Goal: Obtain resource: Obtain resource

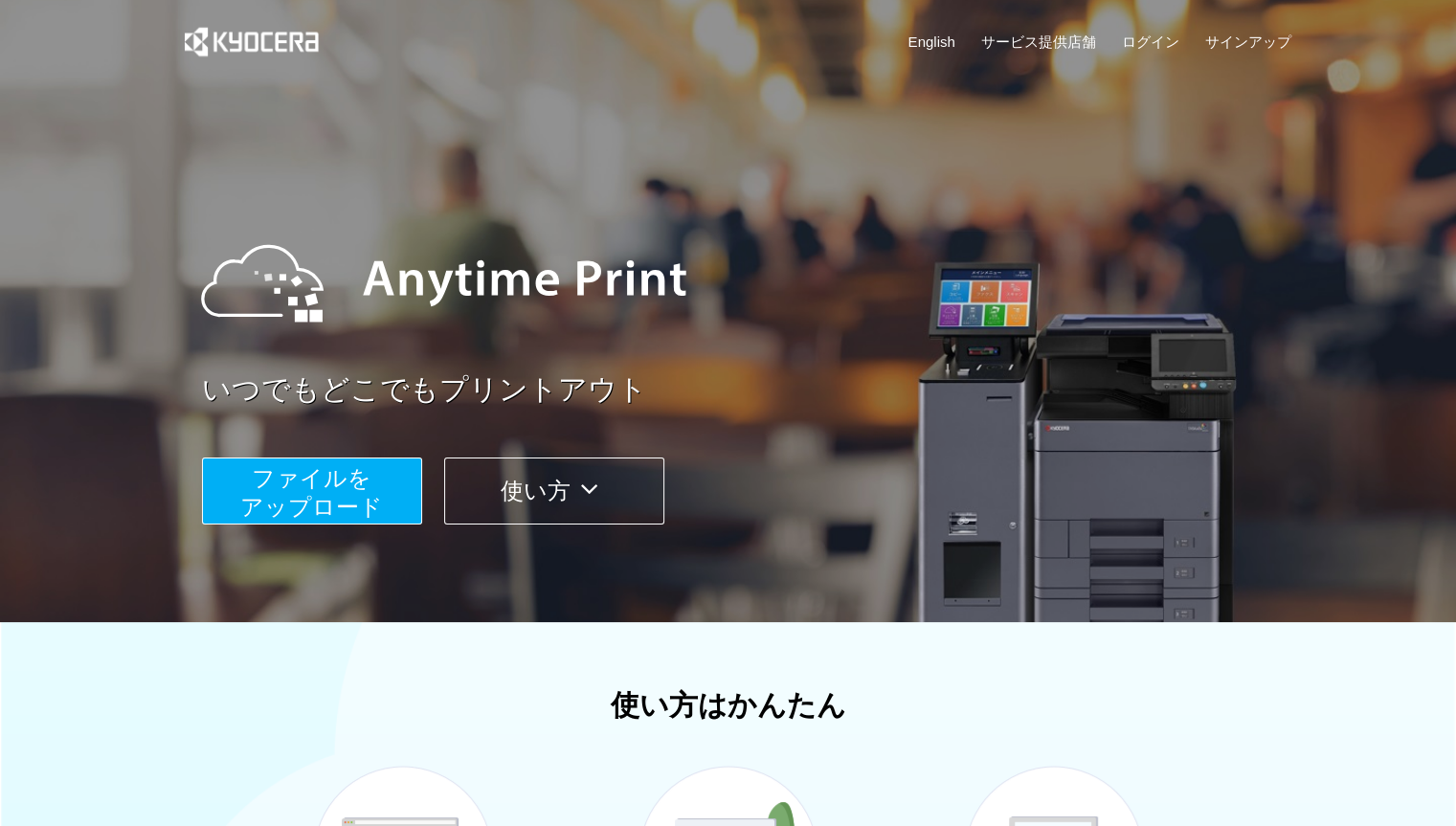
click at [294, 515] on span "ファイルを ​​アップロード" at bounding box center [312, 492] width 143 height 55
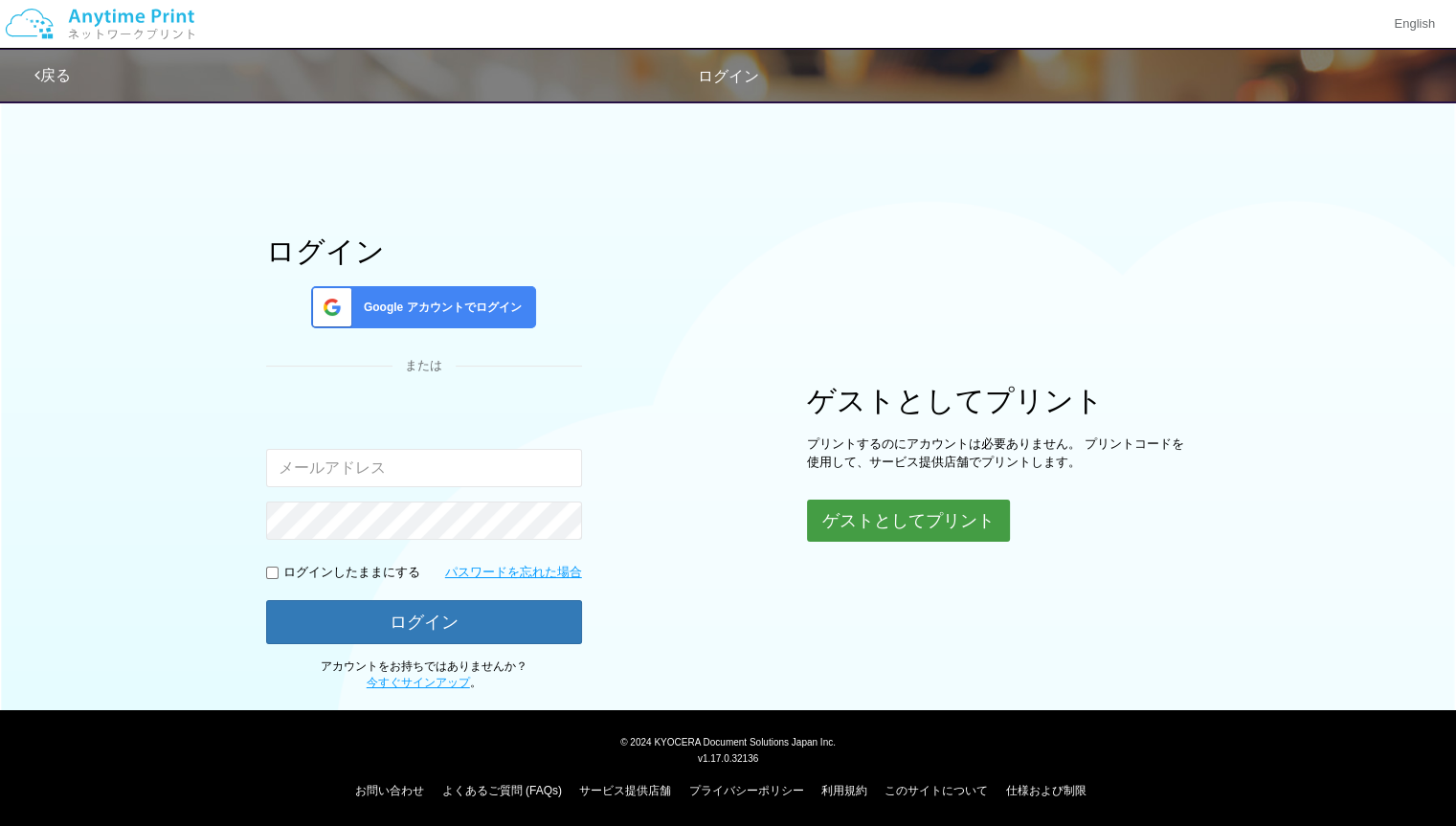
click at [945, 537] on button "ゲストとしてプリント" at bounding box center [908, 521] width 203 height 42
click at [868, 523] on button "ゲストとしてプリント" at bounding box center [908, 521] width 203 height 42
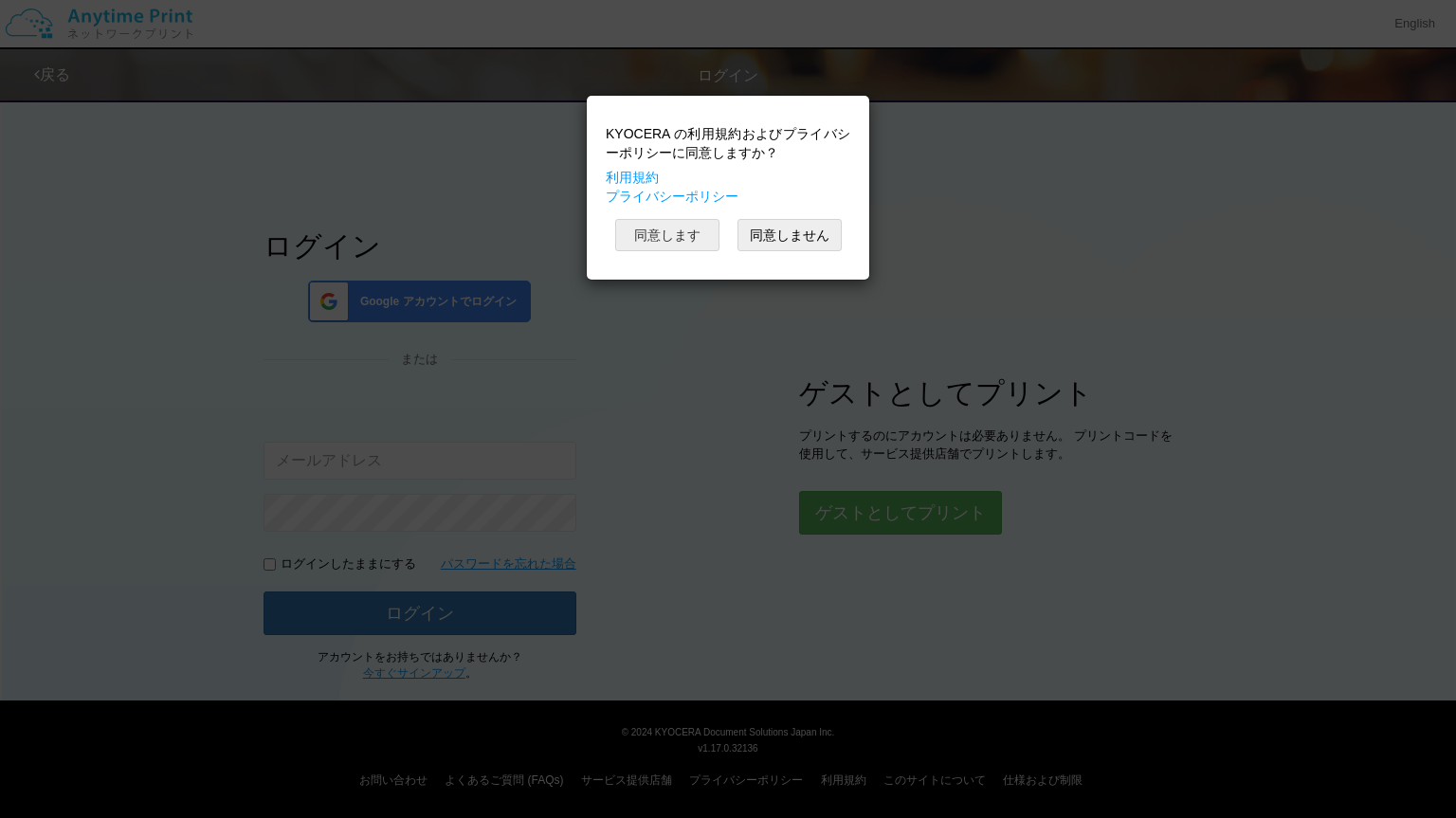
click at [686, 243] on button "同意します" at bounding box center [667, 235] width 104 height 32
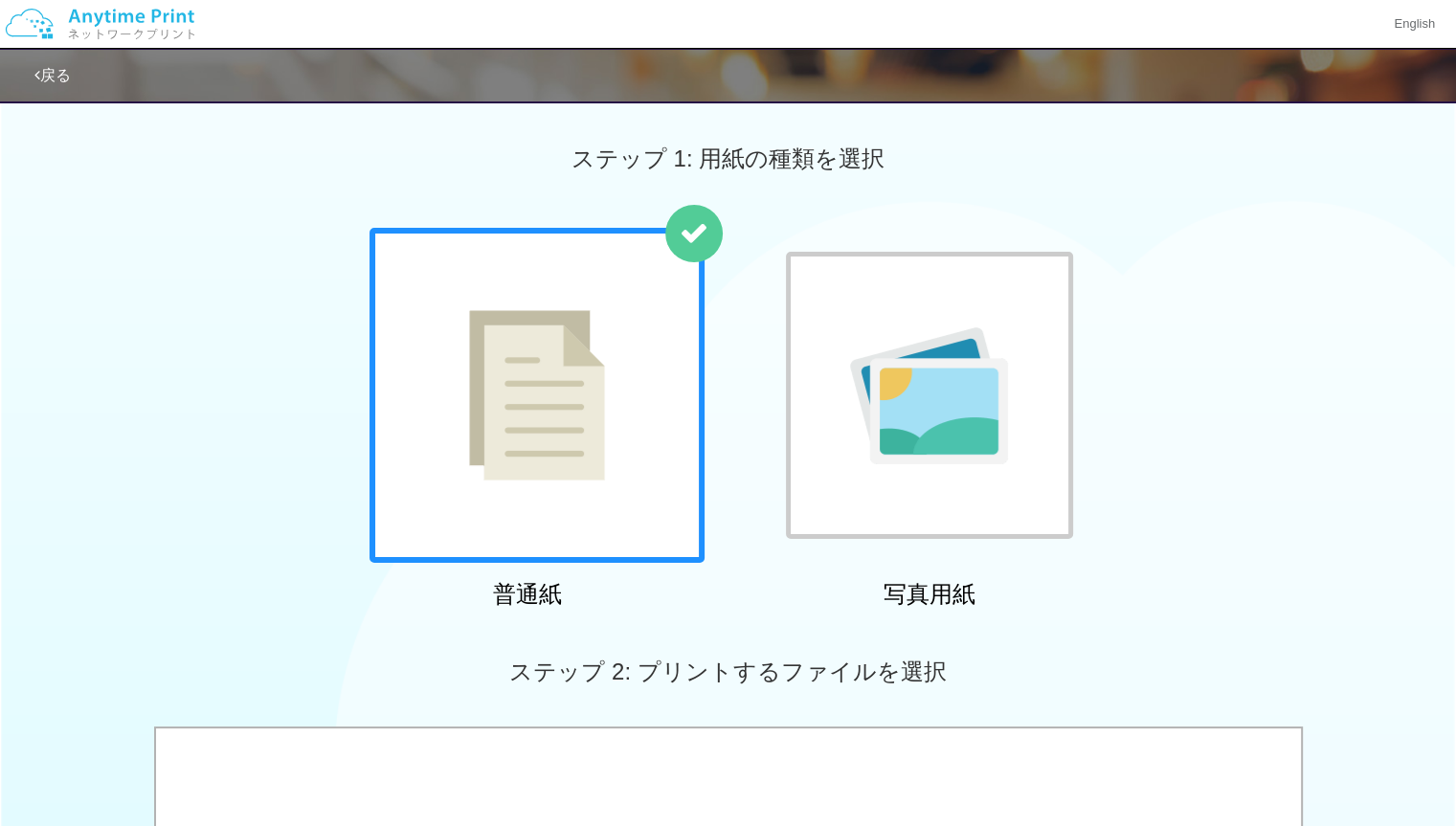
click at [596, 516] on div at bounding box center [536, 395] width 335 height 335
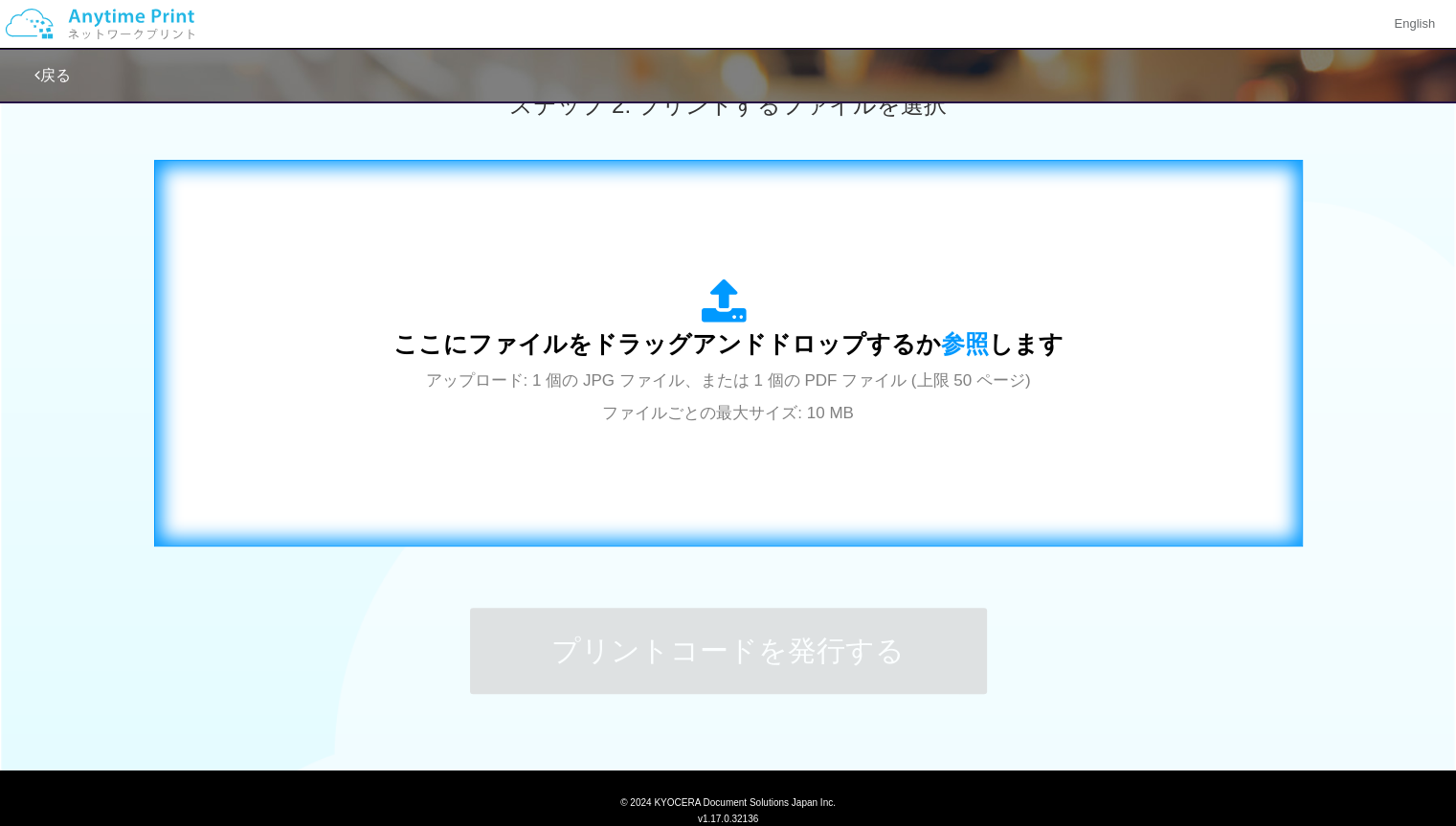
scroll to position [533, 0]
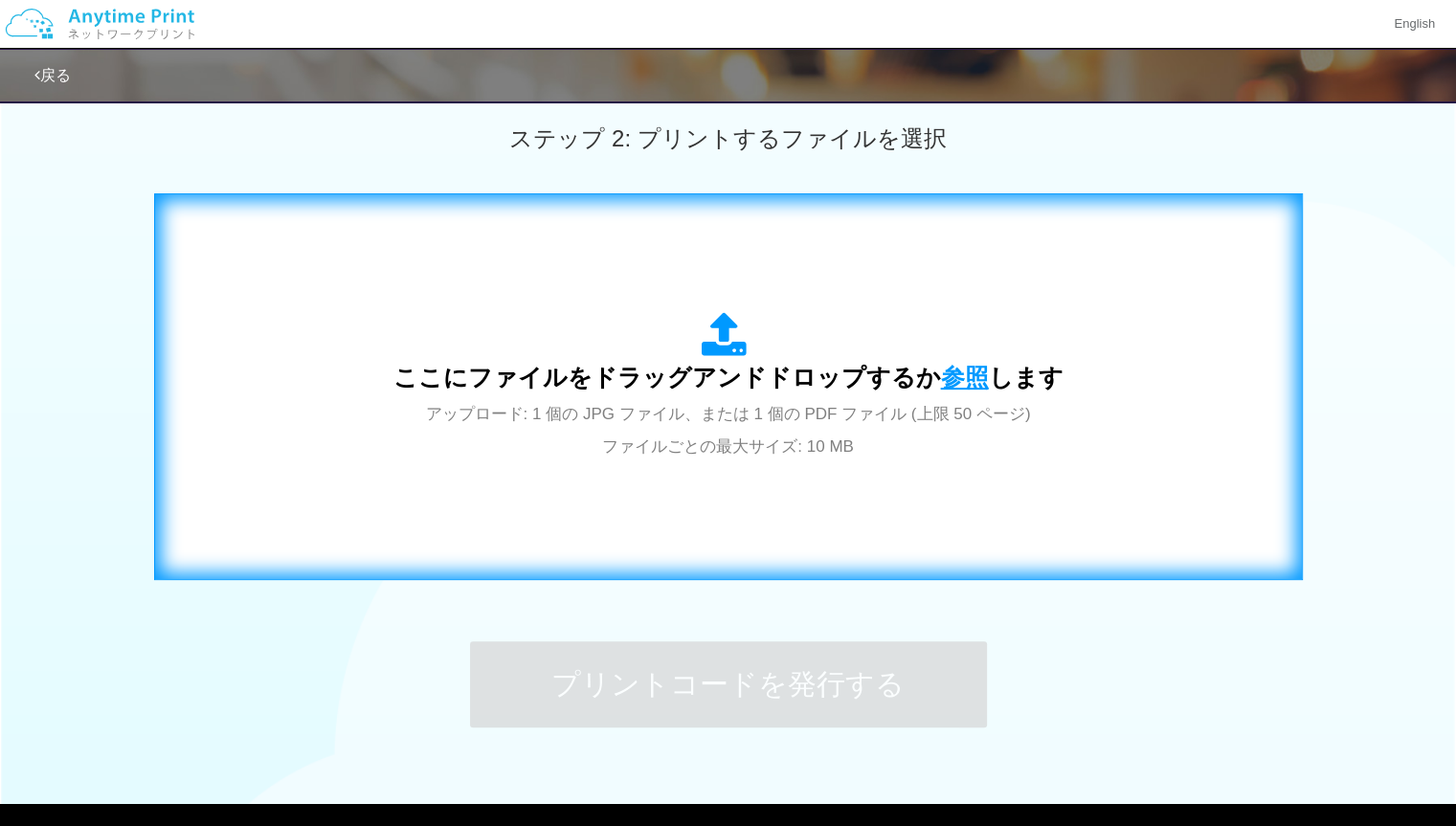
click at [953, 374] on span "参照" at bounding box center [965, 377] width 48 height 27
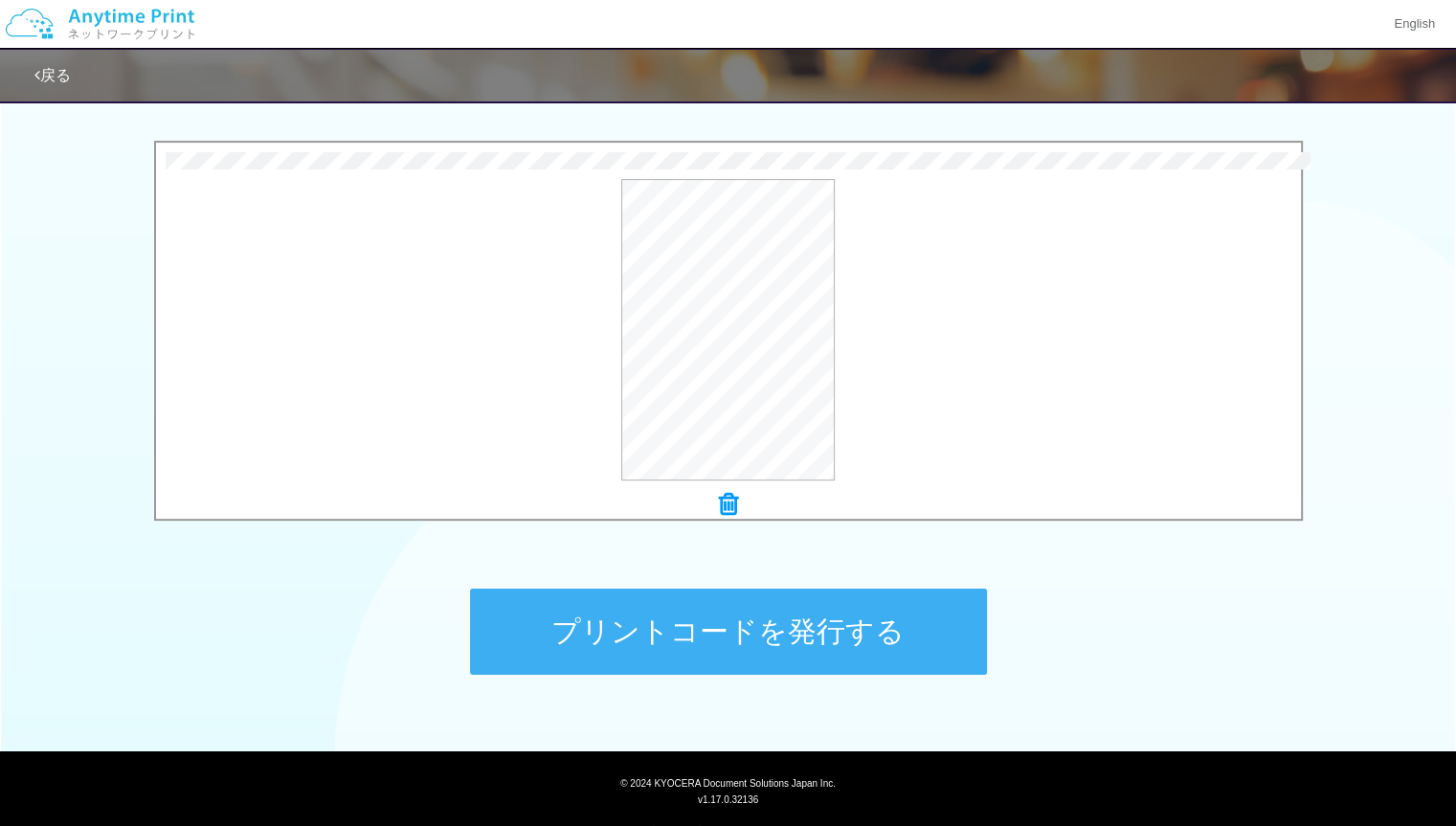
scroll to position [629, 0]
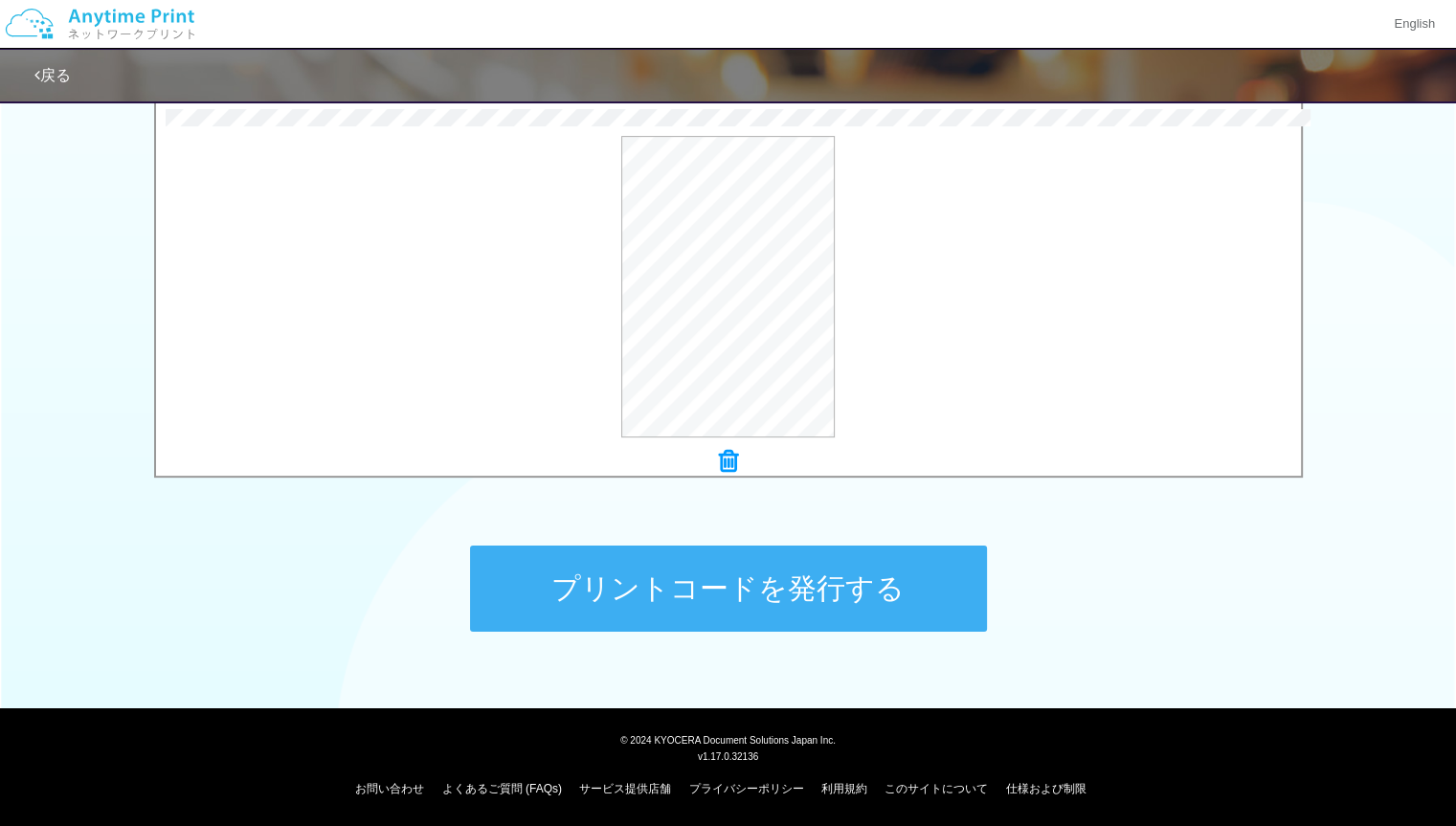
click at [739, 586] on button "プリントコードを発行する" at bounding box center [728, 588] width 517 height 86
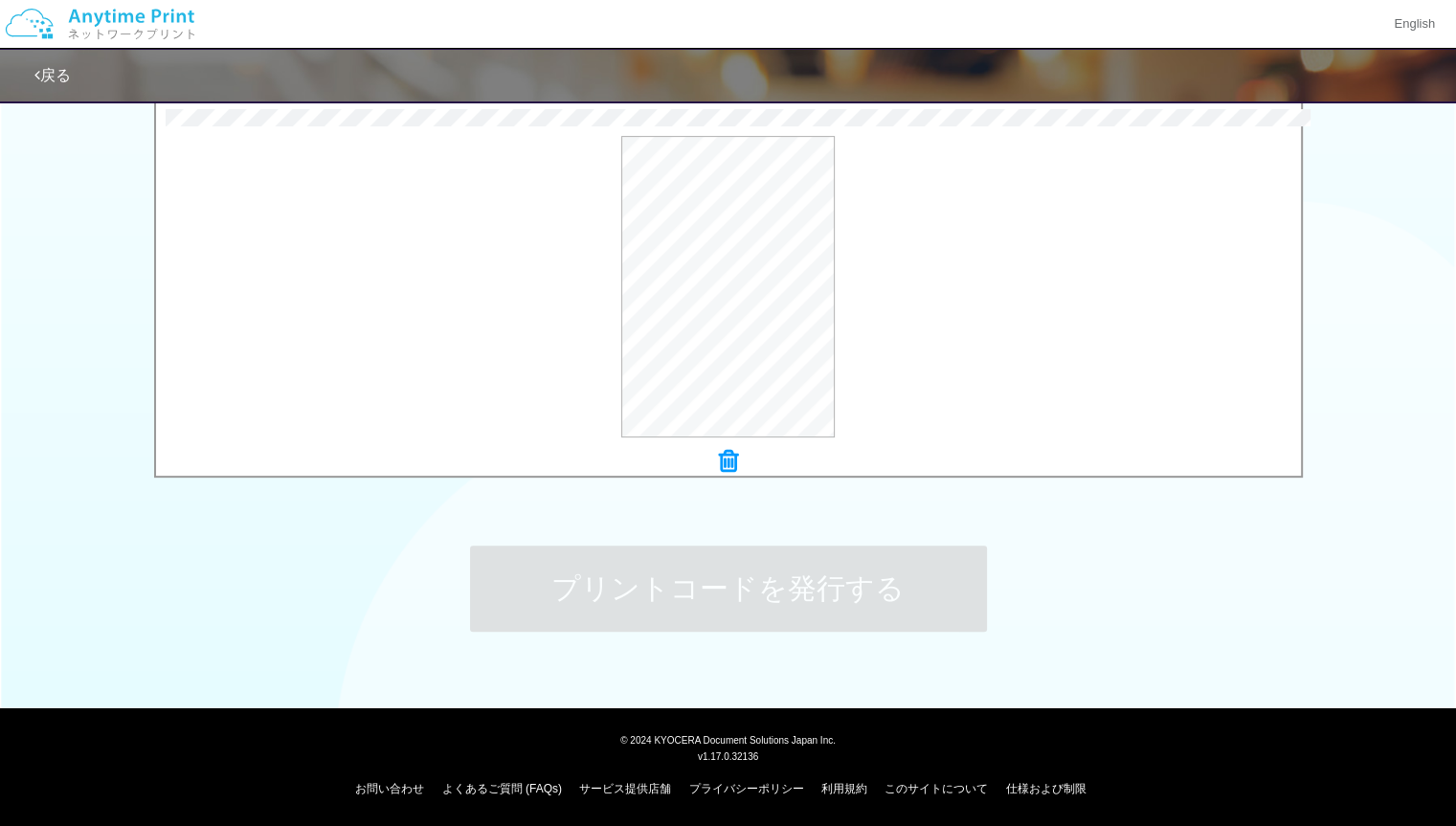
scroll to position [0, 0]
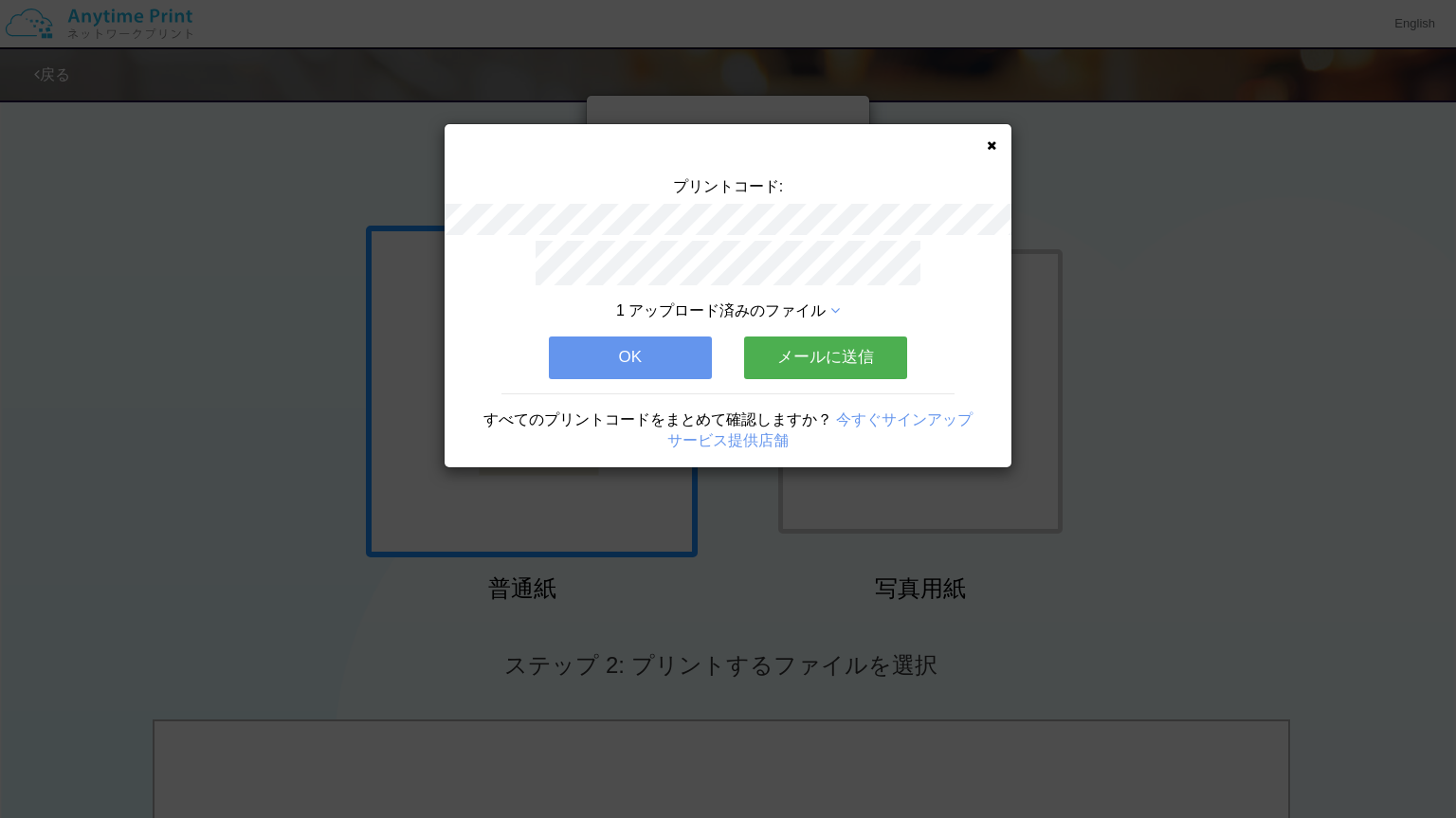
click at [992, 143] on icon at bounding box center [992, 145] width 10 height 12
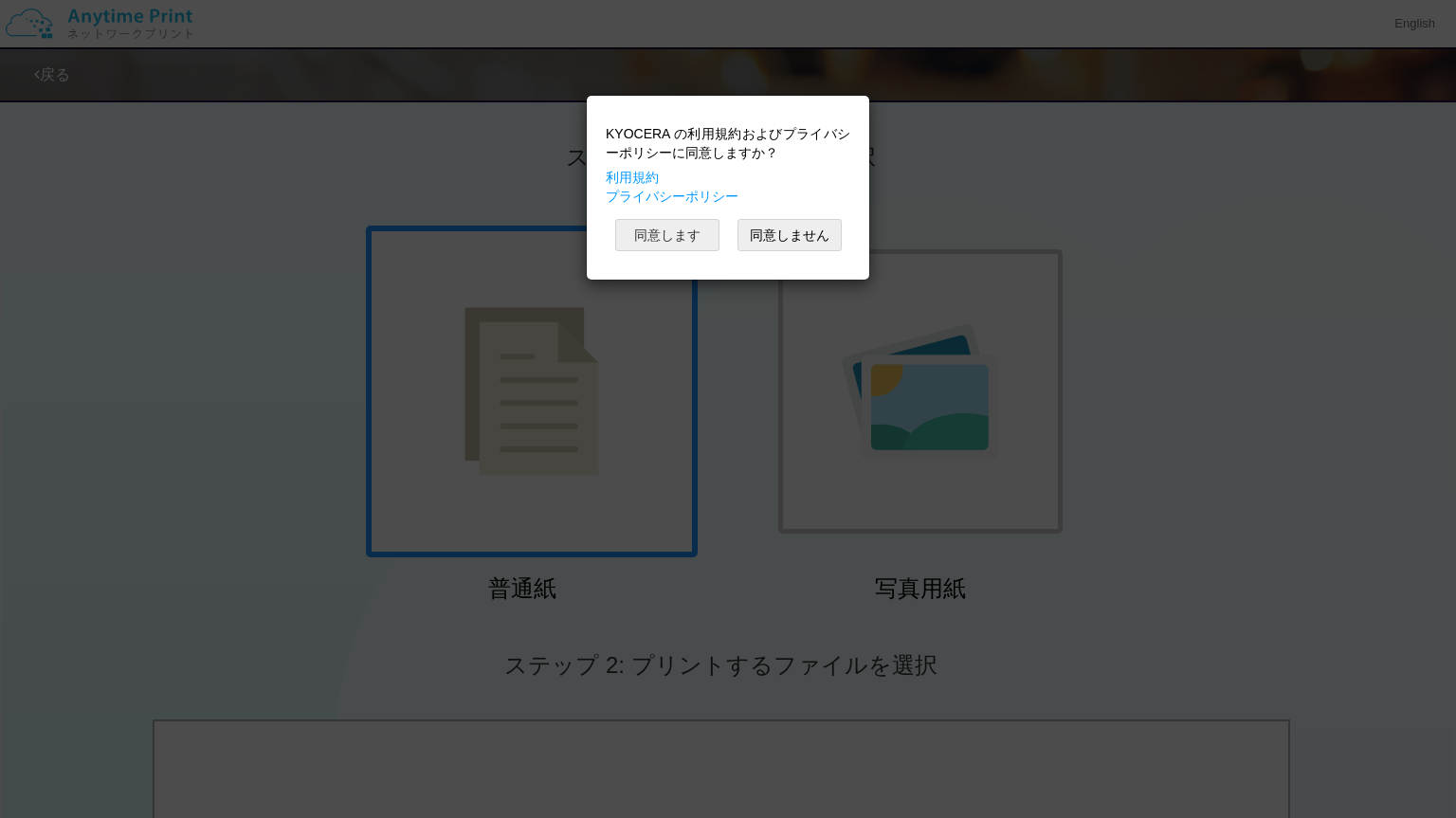
click at [667, 222] on button "同意します" at bounding box center [667, 235] width 104 height 32
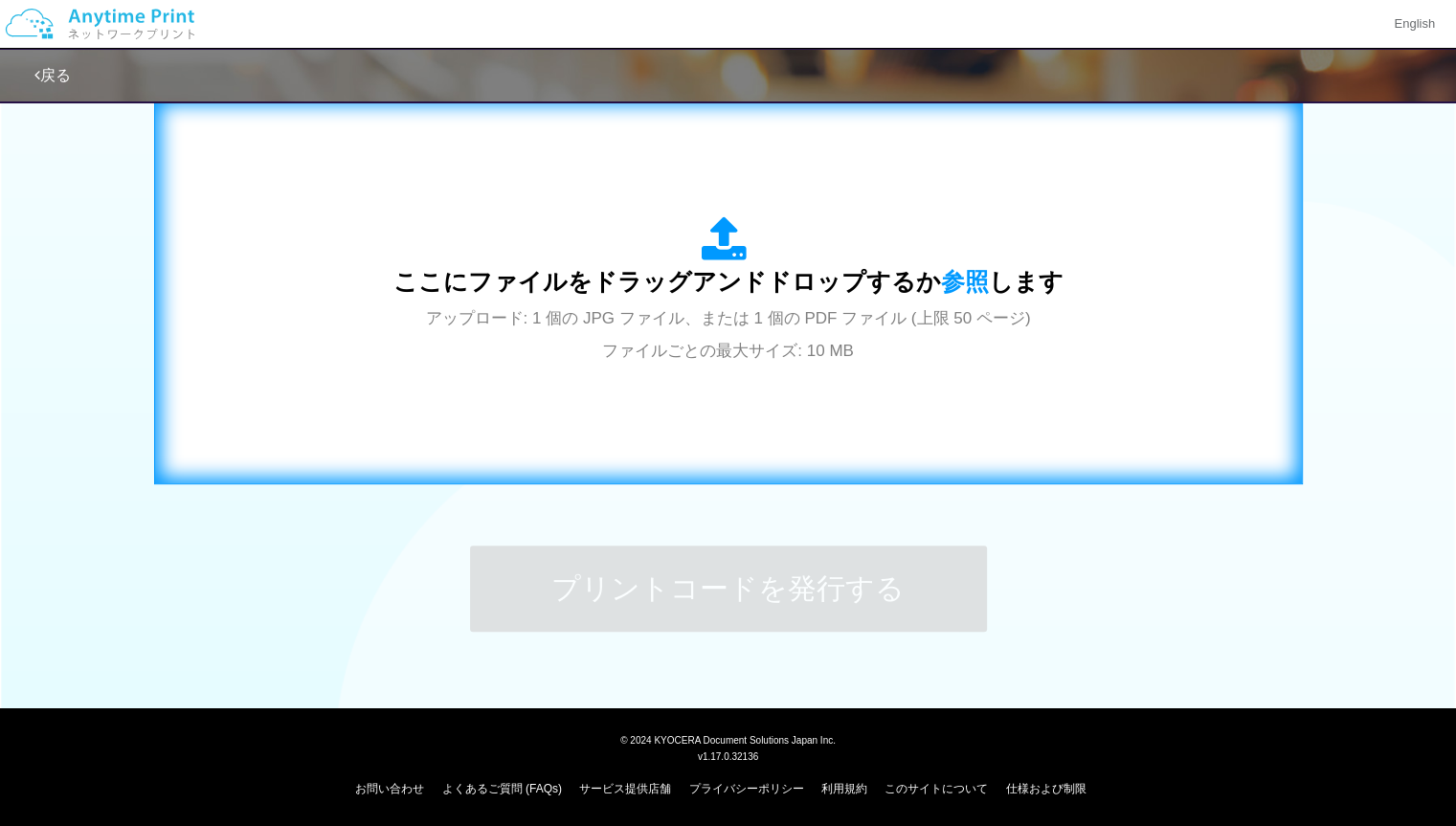
scroll to position [342, 0]
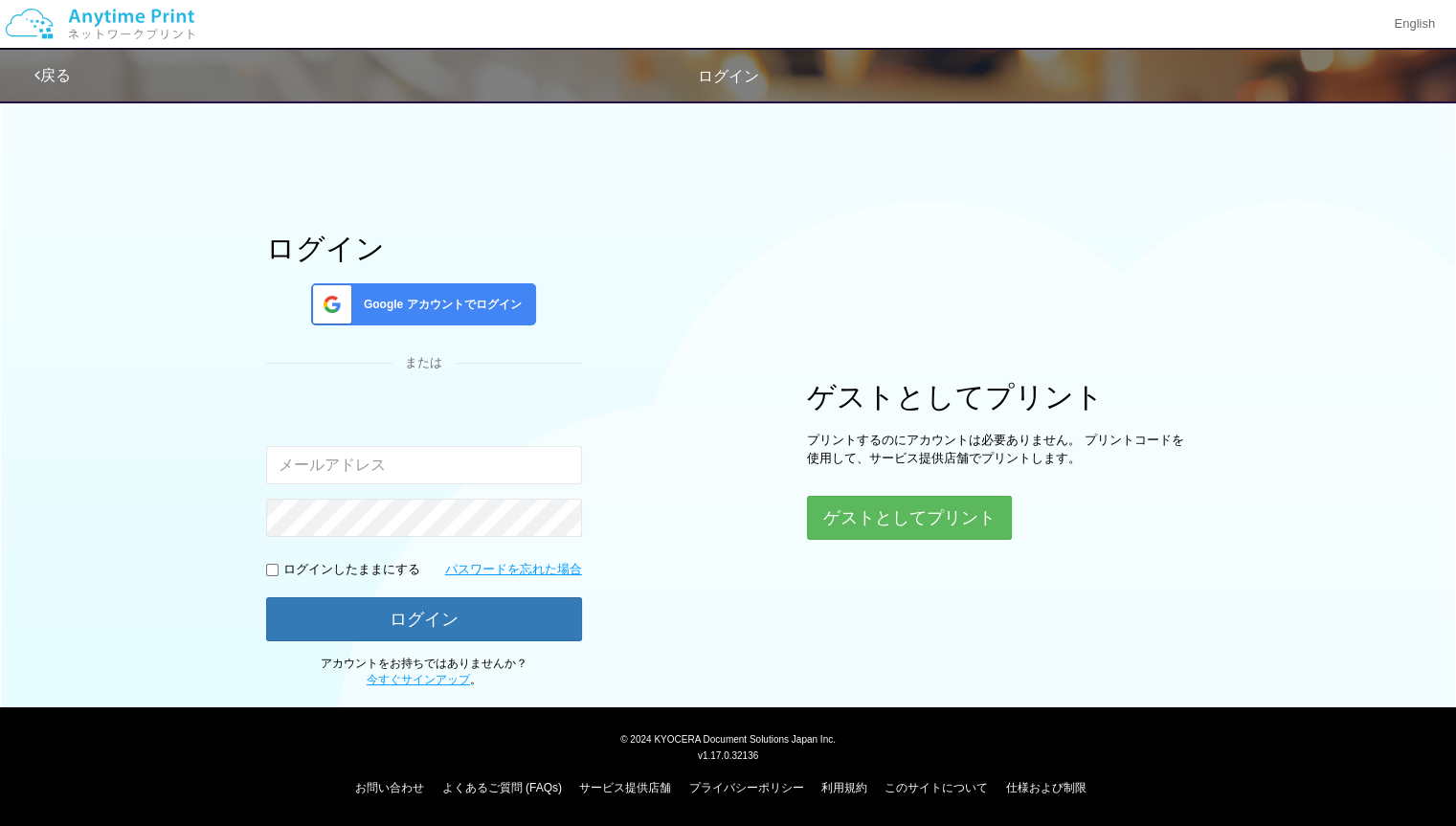
scroll to position [3, 0]
